Goal: Task Accomplishment & Management: Manage account settings

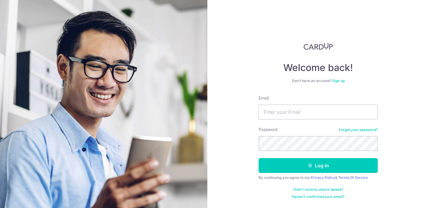
type input "[EMAIL_ADDRESS][DOMAIN_NAME]"
click at [258, 158] on button "Log in" at bounding box center [317, 165] width 119 height 15
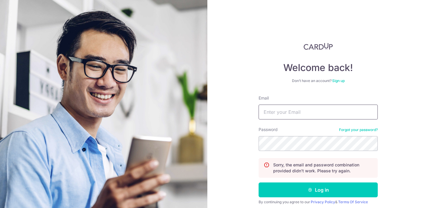
click at [323, 110] on input "Email" at bounding box center [317, 112] width 119 height 15
type input "hello@hellorugs.com.sg"
click at [214, 143] on div "Welcome back! Don’t have an account? Sign up Email hello@hellorugs.com.sg Passw…" at bounding box center [318, 104] width 222 height 208
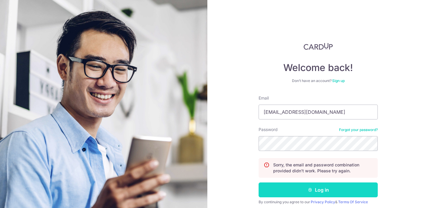
click at [275, 189] on button "Log in" at bounding box center [317, 190] width 119 height 15
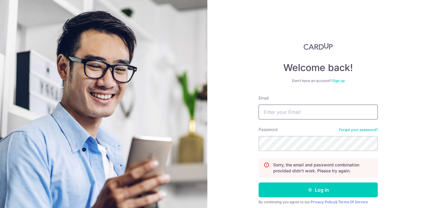
click at [283, 113] on input "Email" at bounding box center [317, 112] width 119 height 15
type input "[EMAIL_ADDRESS][DOMAIN_NAME]"
click at [258, 183] on button "Log in" at bounding box center [317, 190] width 119 height 15
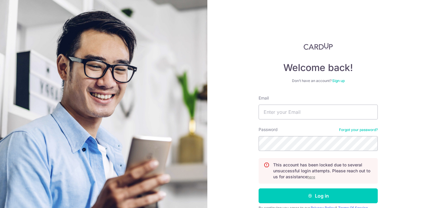
scroll to position [15, 0]
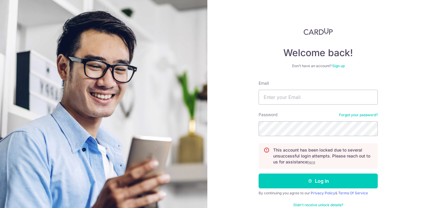
click at [310, 163] on u "here" at bounding box center [311, 162] width 8 height 4
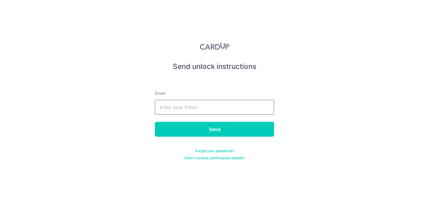
click at [257, 111] on input "text" at bounding box center [214, 107] width 119 height 15
click at [183, 174] on div "Send unlock instructions Email Send Forgot your password? Didn't receive confir…" at bounding box center [214, 104] width 429 height 208
click at [182, 109] on input "text" at bounding box center [214, 107] width 119 height 15
click at [209, 106] on input "fionahwt@hotmail.com" at bounding box center [214, 107] width 119 height 15
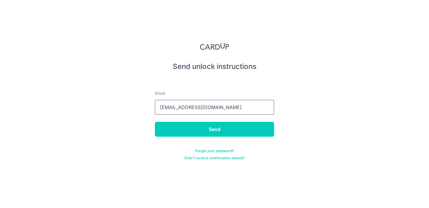
click at [209, 106] on input "fionahwt@hotmail.com" at bounding box center [214, 107] width 119 height 15
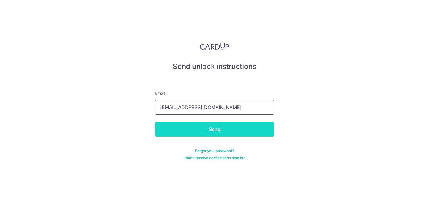
type input "hello@hellorugs.com.sg"
click at [208, 128] on input "Send" at bounding box center [214, 129] width 119 height 15
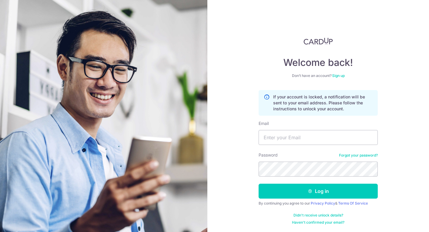
scroll to position [5, 0]
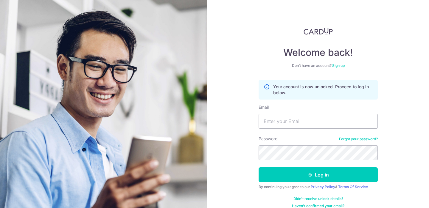
scroll to position [21, 0]
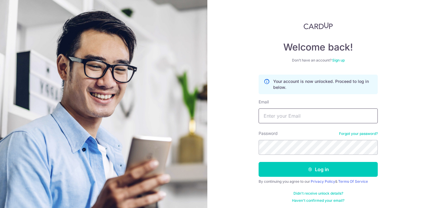
click at [287, 114] on input "Email" at bounding box center [317, 116] width 119 height 15
type input "[EMAIL_ADDRESS][DOMAIN_NAME]"
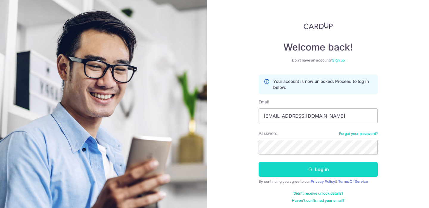
click at [306, 169] on button "Log in" at bounding box center [317, 169] width 119 height 15
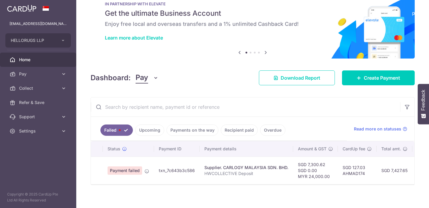
scroll to position [23, 0]
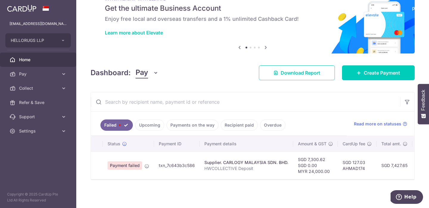
click at [159, 124] on link "Upcoming" at bounding box center [149, 125] width 29 height 11
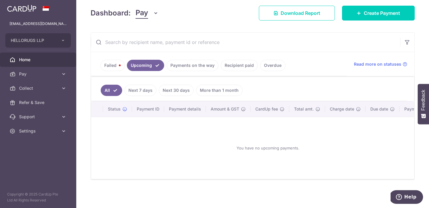
click at [182, 62] on link "Payments on the way" at bounding box center [192, 65] width 52 height 11
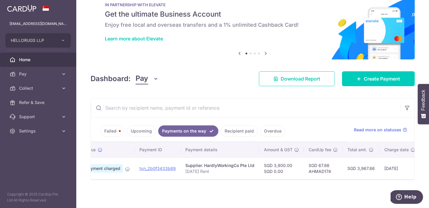
scroll to position [0, 0]
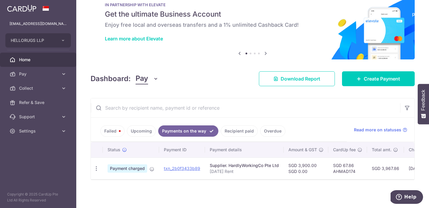
click at [245, 130] on link "Recipient paid" at bounding box center [239, 131] width 37 height 11
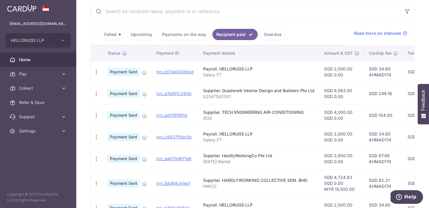
scroll to position [46, 0]
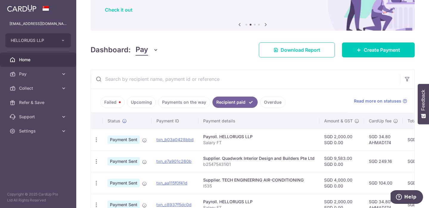
click at [116, 100] on link "Failed" at bounding box center [112, 102] width 24 height 11
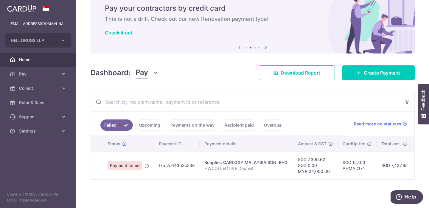
click at [136, 128] on link "Upcoming" at bounding box center [149, 125] width 29 height 11
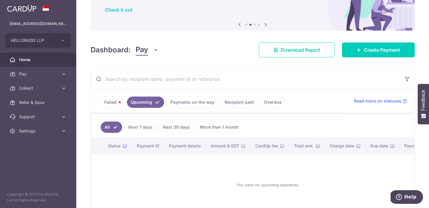
click at [181, 102] on link "Payments on the way" at bounding box center [192, 102] width 52 height 11
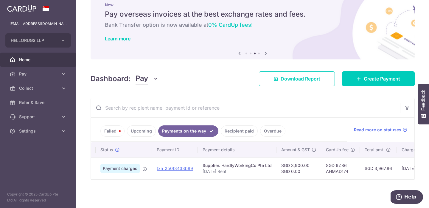
scroll to position [0, 0]
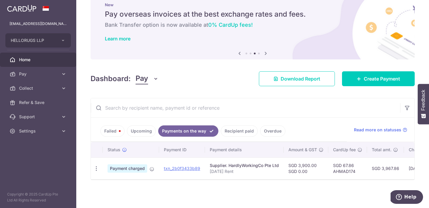
click at [243, 132] on link "Recipient paid" at bounding box center [239, 131] width 37 height 11
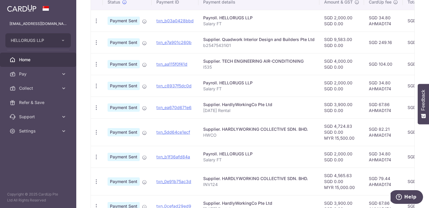
scroll to position [165, 0]
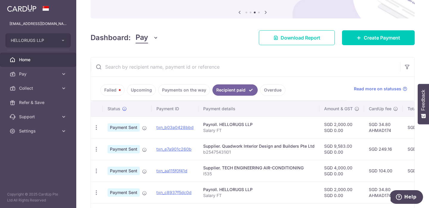
click at [181, 94] on link "Payments on the way" at bounding box center [184, 90] width 52 height 11
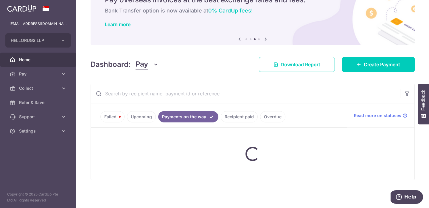
scroll to position [17, 0]
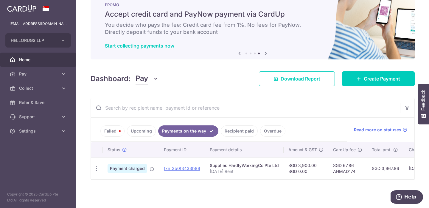
click at [248, 130] on link "Recipient paid" at bounding box center [239, 131] width 37 height 11
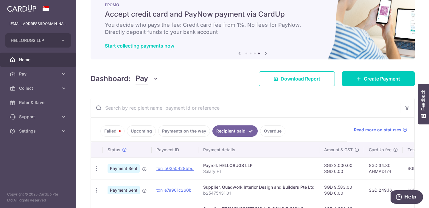
click at [274, 130] on link "Overdue" at bounding box center [272, 131] width 25 height 11
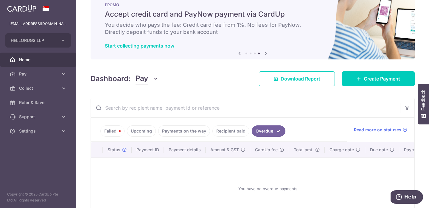
click at [230, 130] on link "Recipient paid" at bounding box center [230, 131] width 37 height 11
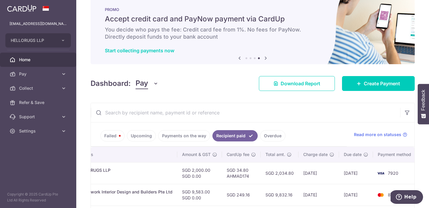
scroll to position [11, 0]
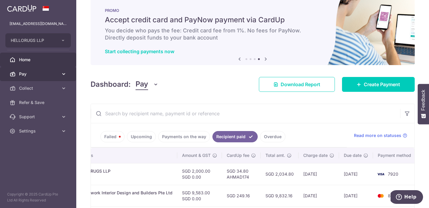
click at [62, 72] on icon at bounding box center [64, 74] width 6 height 6
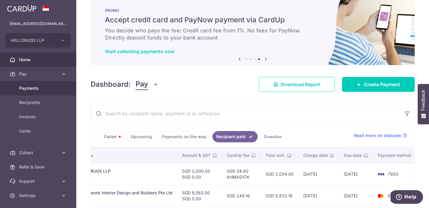
click at [41, 90] on span "Payments" at bounding box center [38, 88] width 39 height 6
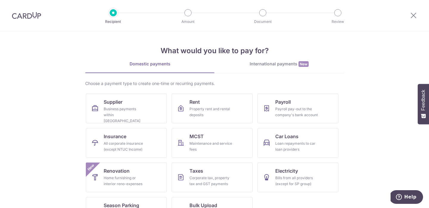
click at [26, 11] on div at bounding box center [26, 15] width 53 height 31
click at [25, 15] on img at bounding box center [26, 15] width 29 height 7
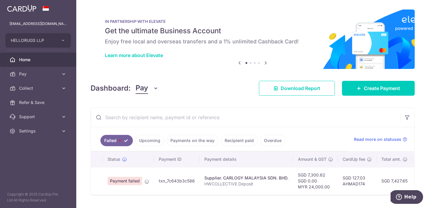
click at [124, 99] on div "× Pause Schedule Pause all future payments in this series Pause just this one p…" at bounding box center [252, 104] width 353 height 208
click at [192, 143] on link "Payments on the way" at bounding box center [192, 140] width 52 height 11
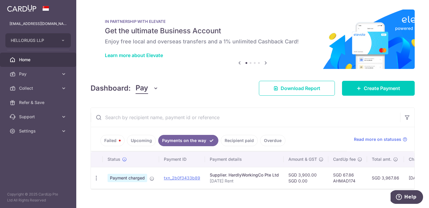
click at [240, 142] on link "Recipient paid" at bounding box center [239, 140] width 37 height 11
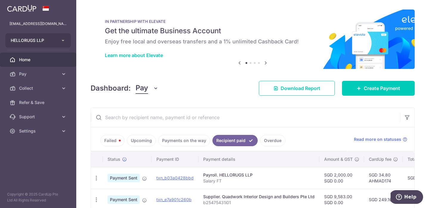
click at [64, 41] on icon "button" at bounding box center [63, 40] width 5 height 5
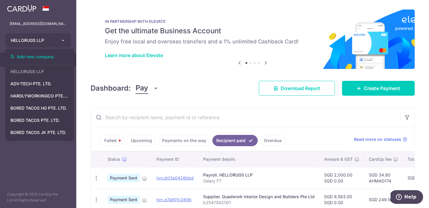
click at [63, 40] on icon "button" at bounding box center [63, 40] width 5 height 5
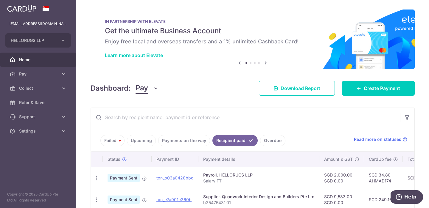
click at [115, 139] on link "Failed" at bounding box center [112, 140] width 24 height 11
